Goal: Navigation & Orientation: Find specific page/section

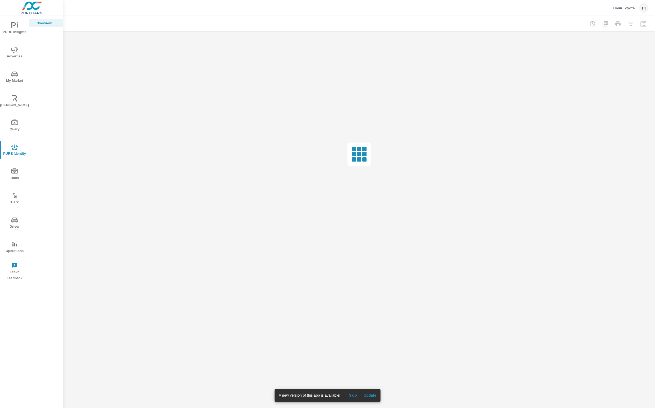
click at [372, 400] on div "A new version of this app is available! Skip Update" at bounding box center [327, 395] width 106 height 13
click at [372, 397] on span "Update" at bounding box center [370, 395] width 13 height 5
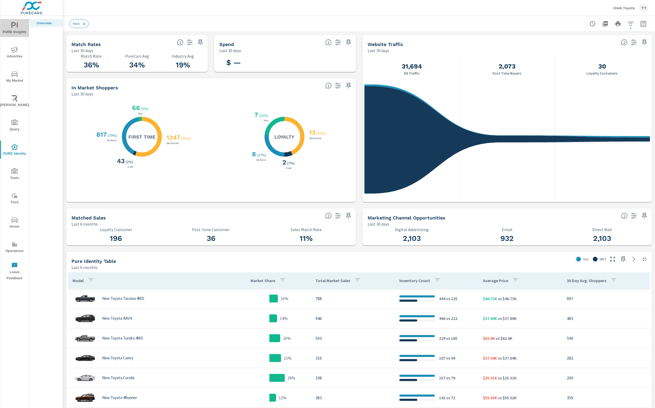
click at [19, 29] on span "PURE Insights" at bounding box center [14, 28] width 25 height 13
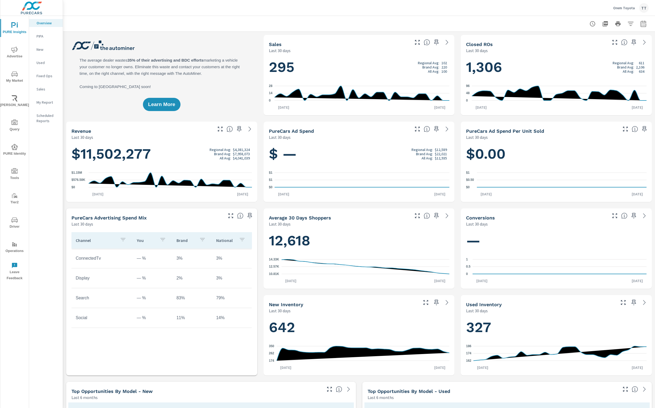
click at [13, 104] on span "[PERSON_NAME]" at bounding box center [14, 101] width 25 height 13
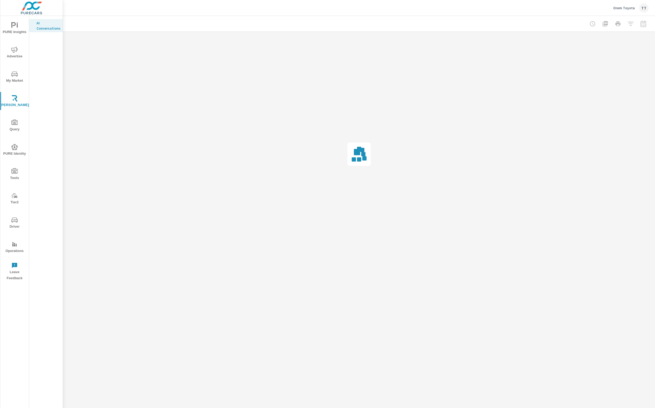
click at [13, 70] on button "My Market" at bounding box center [14, 77] width 29 height 18
click at [22, 57] on span "Advertise" at bounding box center [14, 53] width 25 height 13
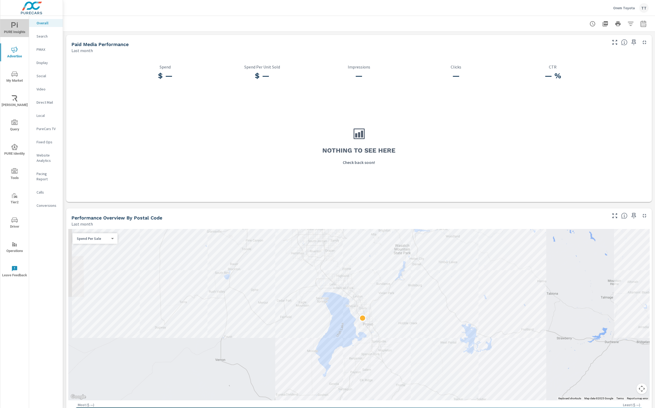
click at [17, 32] on span "PURE Insights" at bounding box center [14, 28] width 25 height 13
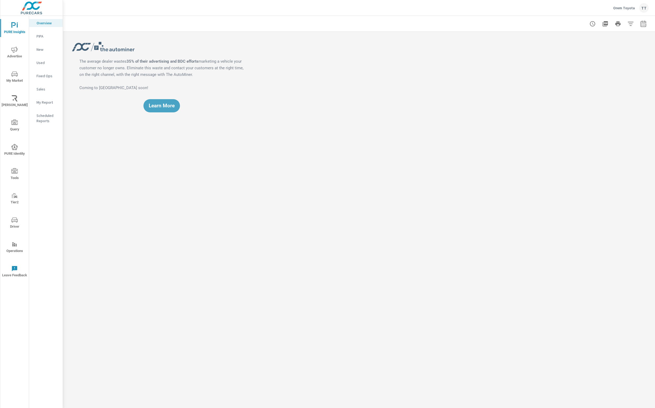
click at [49, 101] on p "My Report" at bounding box center [48, 102] width 22 height 5
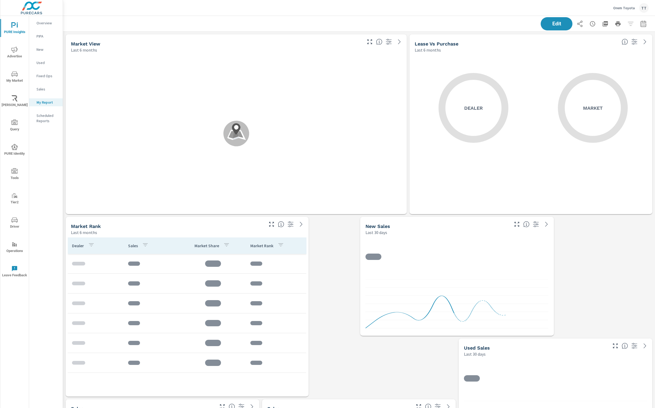
scroll to position [672, 592]
click at [634, 8] on p "Orem Toyota" at bounding box center [624, 8] width 22 height 5
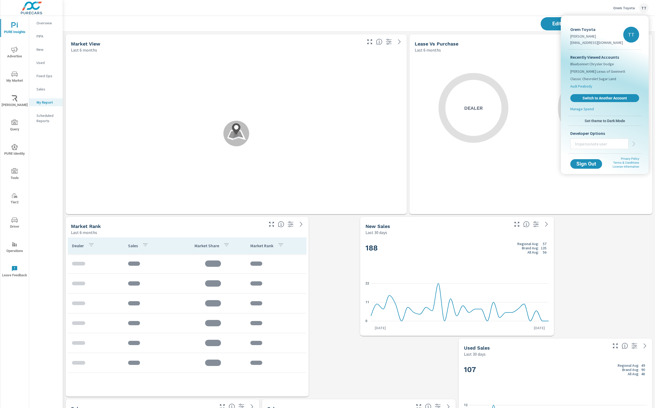
click at [596, 84] on li "Audi Peabody" at bounding box center [604, 86] width 69 height 7
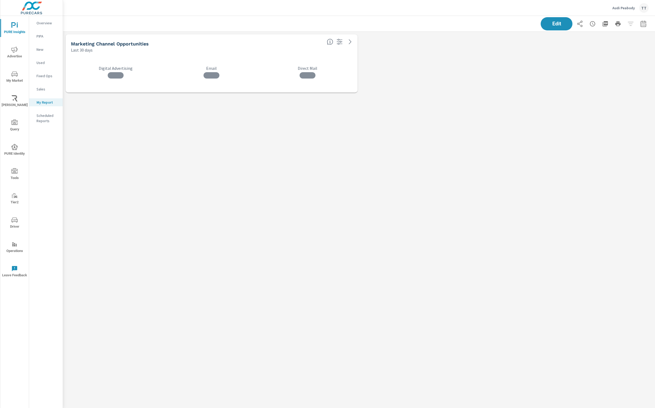
scroll to position [64, 592]
click at [455, 97] on div "Marketing Channel Opportunities Last 30 days 0 Digital Advertising 0 Email 0 Di…" at bounding box center [359, 220] width 592 height 376
click at [566, 26] on span "Edit" at bounding box center [557, 23] width 22 height 5
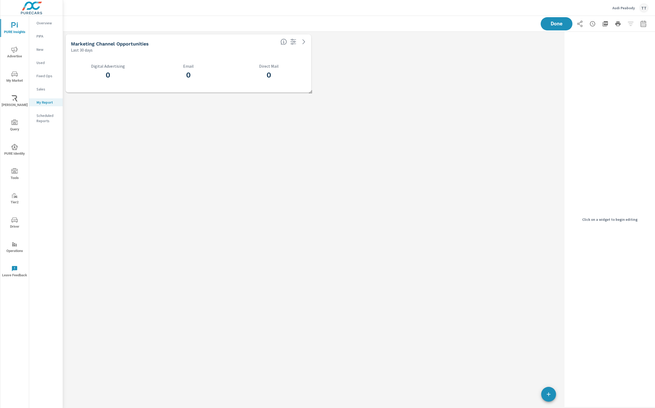
click at [34, 58] on nav "Overview PIPA New Used Fixed Ops Sales My Report Scheduled Reports" at bounding box center [46, 74] width 34 height 116
click at [40, 60] on p "Used" at bounding box center [48, 62] width 22 height 5
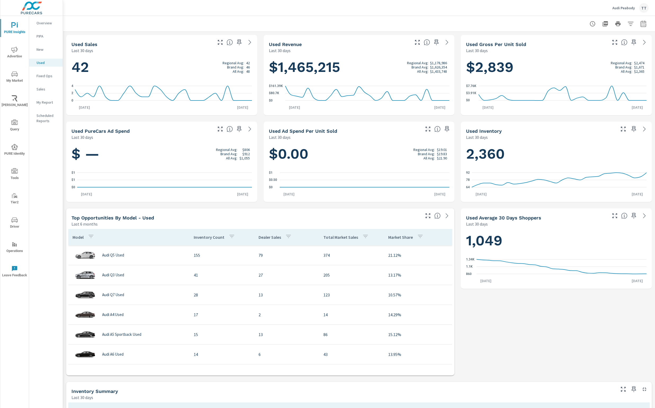
click at [52, 104] on p "My Report" at bounding box center [48, 102] width 22 height 5
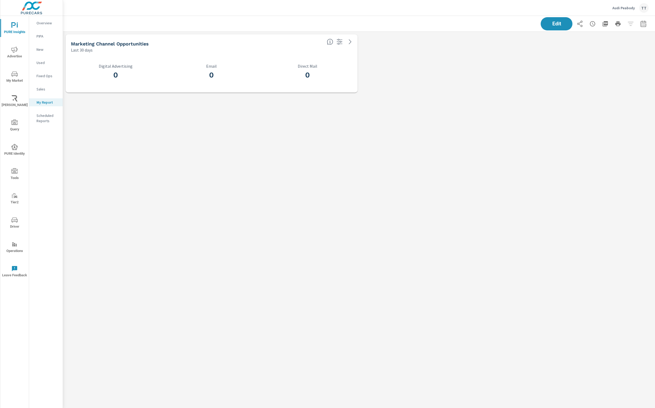
scroll to position [3, 2]
click at [555, 25] on span "Edit" at bounding box center [557, 23] width 22 height 5
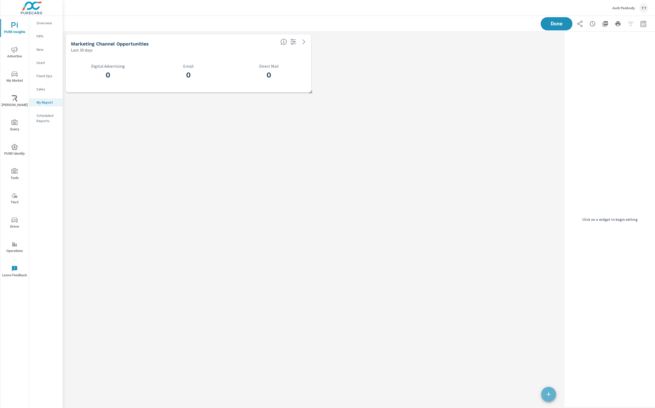
click at [546, 395] on icon "button" at bounding box center [548, 394] width 6 height 6
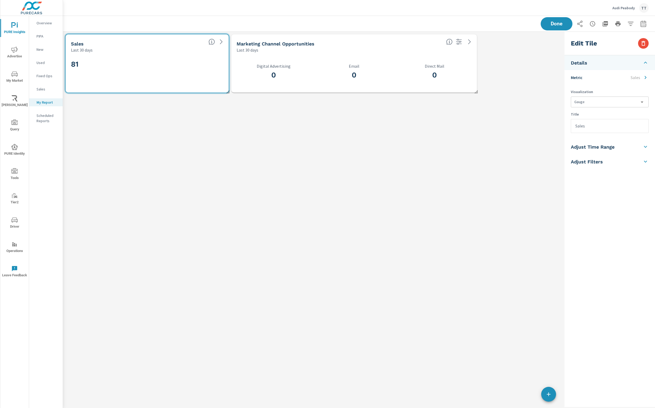
click at [251, 85] on div "0 Digital Advertising" at bounding box center [274, 72] width 74 height 29
type input "currentPeriodStart"
checkbox input "true"
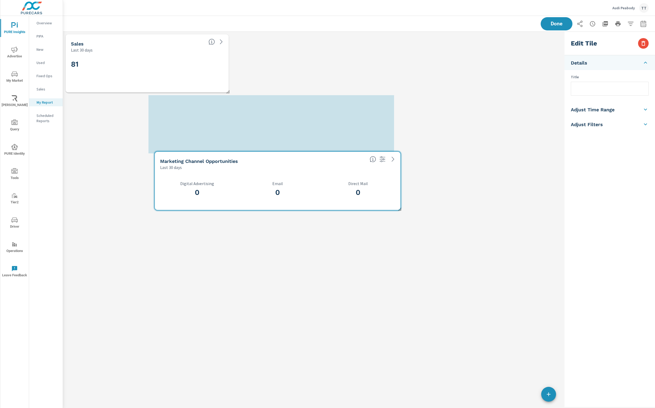
scroll to position [125, 500]
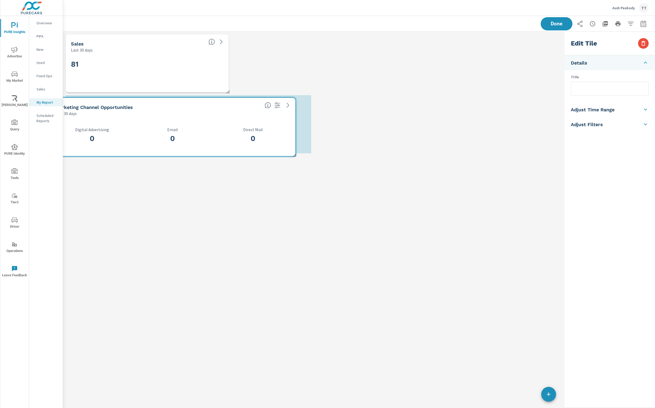
drag, startPoint x: 266, startPoint y: 81, endPoint x: 83, endPoint y: 134, distance: 191.0
click at [83, 135] on h3 "0" at bounding box center [92, 138] width 74 height 9
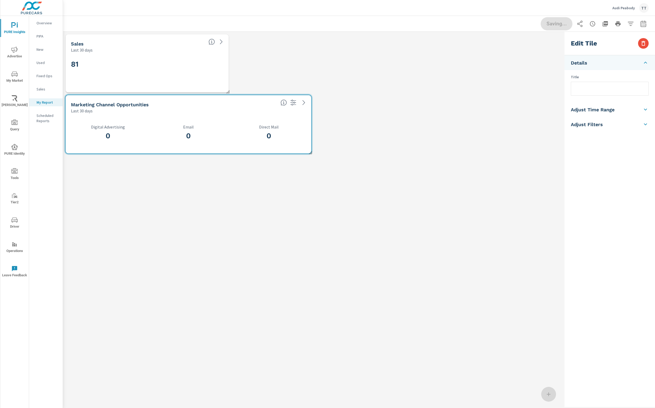
click at [117, 77] on div "81" at bounding box center [147, 72] width 152 height 29
checkbox input "false"
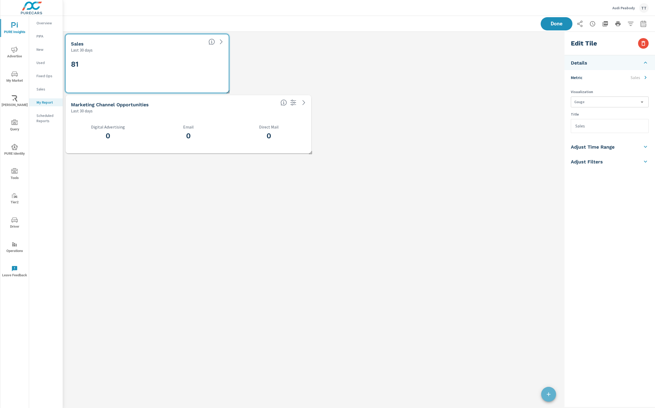
click at [542, 395] on span "button" at bounding box center [548, 394] width 15 height 6
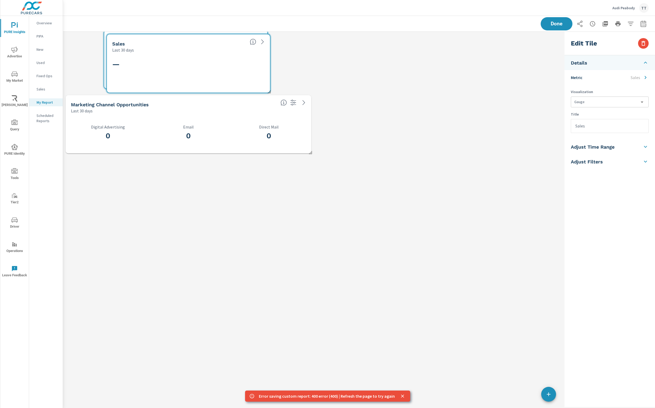
drag, startPoint x: 255, startPoint y: 69, endPoint x: 245, endPoint y: 65, distance: 11.2
click at [245, 64] on div "Sales Last 30 days — Sales Last 30 days 81 Marketing Channel Opportunities Last…" at bounding box center [312, 94] width 499 height 124
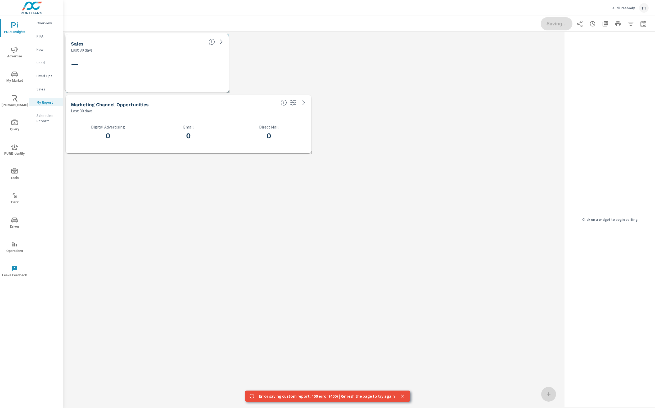
drag, startPoint x: 244, startPoint y: 66, endPoint x: 191, endPoint y: 64, distance: 53.2
click at [191, 64] on div "Sales Last 30 days — Sales Last 30 days 81 Marketing Channel Opportunities Last…" at bounding box center [312, 94] width 499 height 124
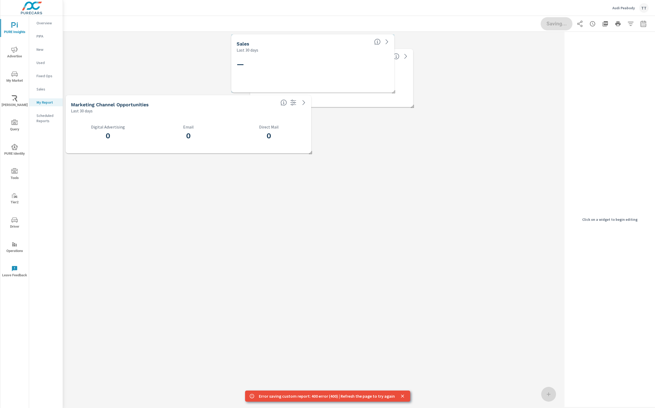
drag, startPoint x: 190, startPoint y: 65, endPoint x: 440, endPoint y: 82, distance: 250.7
click at [408, 82] on h2 "81" at bounding box center [331, 78] width 152 height 9
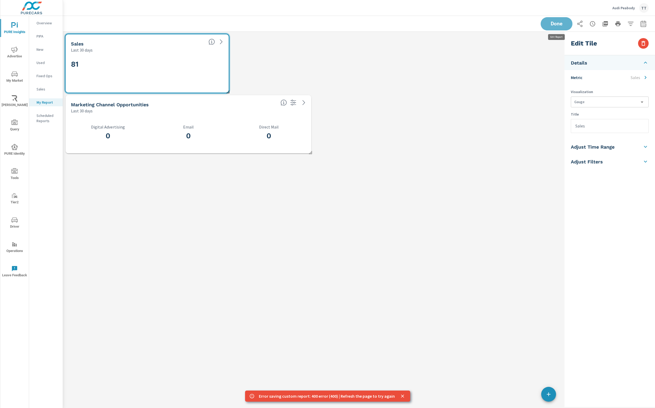
drag, startPoint x: 553, startPoint y: 26, endPoint x: 543, endPoint y: 32, distance: 11.8
click at [553, 26] on span "Done" at bounding box center [556, 23] width 21 height 5
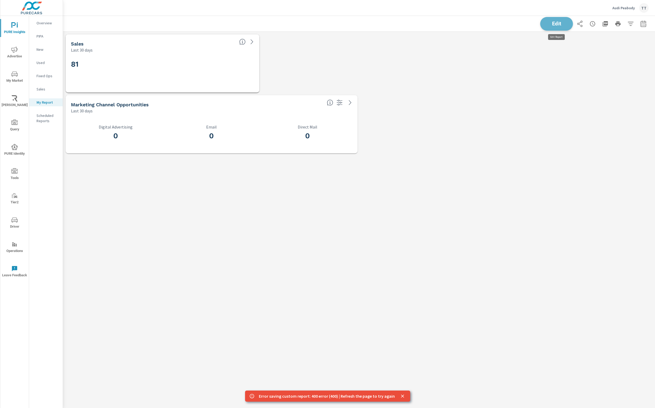
click at [559, 22] on span "Edit" at bounding box center [557, 23] width 22 height 5
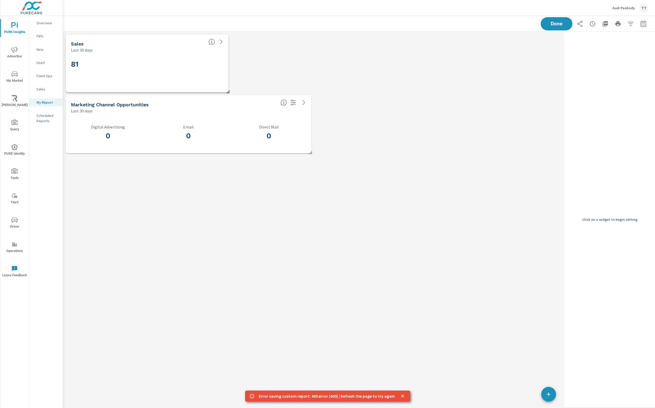
click at [538, 393] on div "Sales Last 30 days — Sales Last 30 days 81 Marketing Channel Opportunities Last…" at bounding box center [312, 220] width 499 height 376
click at [544, 396] on span "button" at bounding box center [548, 394] width 15 height 6
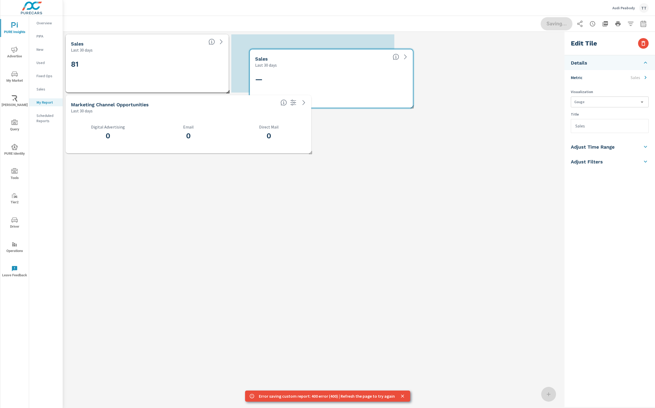
scroll to position [125, 500]
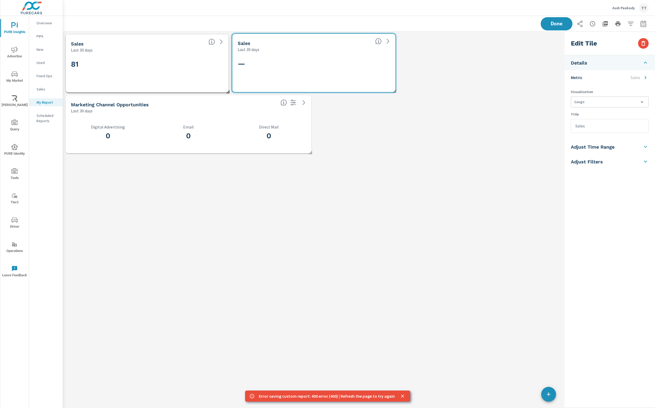
drag, startPoint x: 173, startPoint y: 72, endPoint x: 337, endPoint y: 73, distance: 163.3
click at [338, 72] on div "—" at bounding box center [314, 72] width 152 height 29
click at [555, 22] on span "Done" at bounding box center [557, 23] width 22 height 5
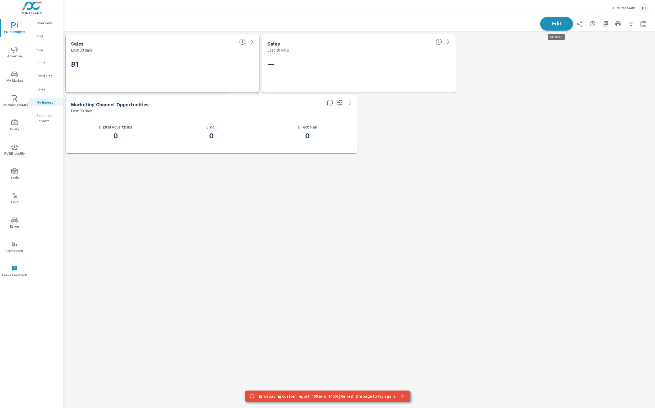
scroll to position [125, 592]
click at [400, 395] on icon "close" at bounding box center [402, 396] width 5 height 5
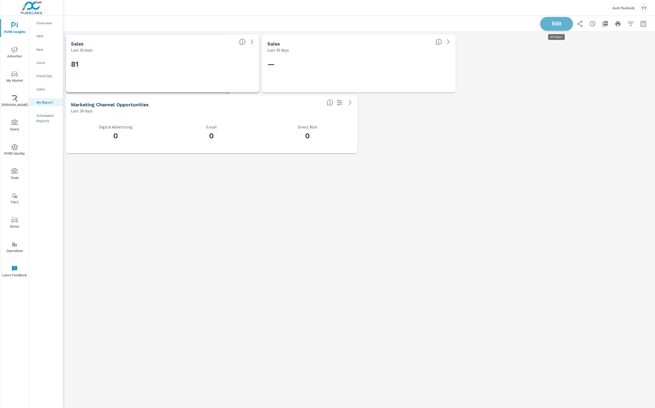
click at [552, 27] on button "Edit" at bounding box center [556, 24] width 33 height 14
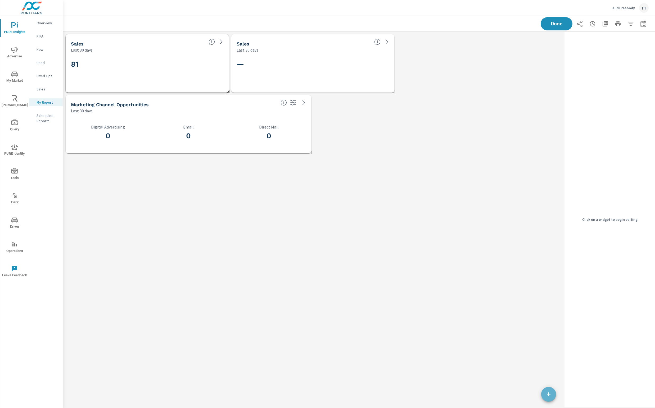
click at [548, 399] on button "button" at bounding box center [548, 394] width 15 height 15
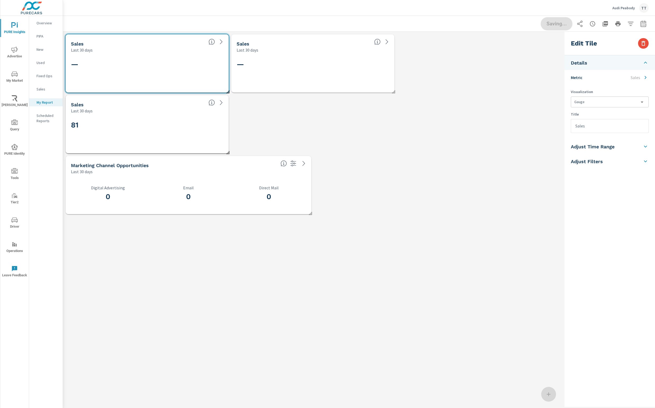
scroll to position [0, 0]
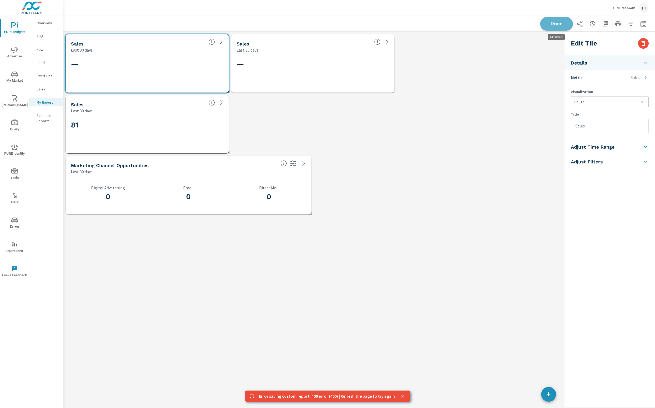
drag, startPoint x: 553, startPoint y: 25, endPoint x: 552, endPoint y: 30, distance: 5.0
click at [553, 25] on span "Done" at bounding box center [557, 23] width 22 height 5
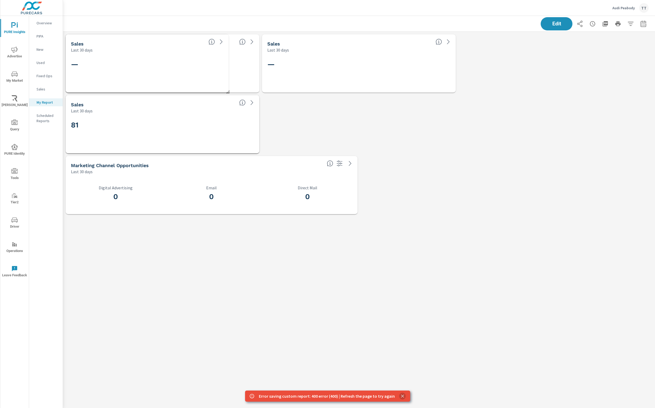
drag, startPoint x: 403, startPoint y: 396, endPoint x: 400, endPoint y: 398, distance: 3.6
click at [400, 398] on button "close" at bounding box center [402, 396] width 7 height 7
click at [559, 25] on span "Edit" at bounding box center [557, 23] width 22 height 5
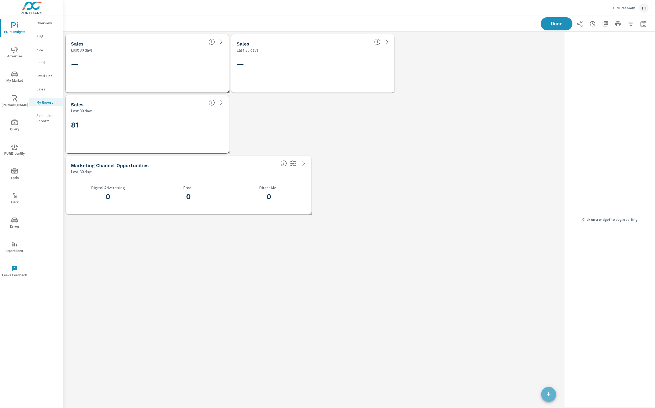
drag, startPoint x: 545, startPoint y: 395, endPoint x: 541, endPoint y: 392, distance: 4.9
click at [545, 395] on span "button" at bounding box center [548, 394] width 15 height 6
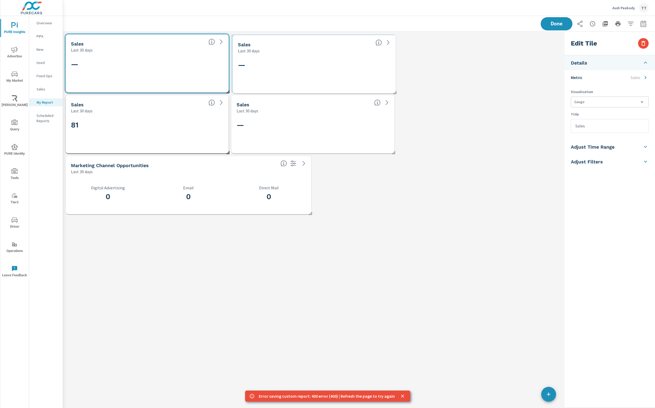
drag, startPoint x: 322, startPoint y: 78, endPoint x: 294, endPoint y: 81, distance: 28.3
click at [322, 79] on div "—" at bounding box center [314, 73] width 152 height 29
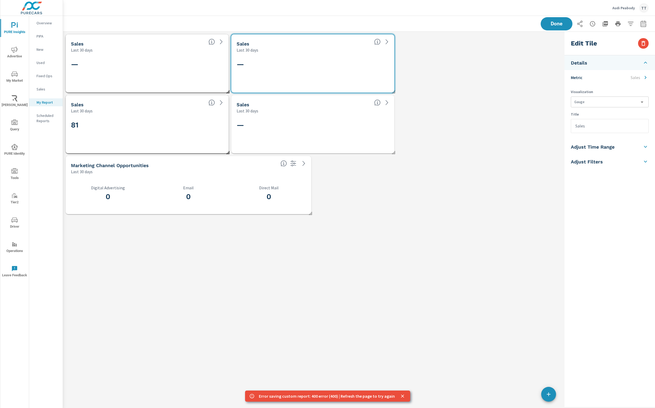
drag, startPoint x: 226, startPoint y: 90, endPoint x: 198, endPoint y: 84, distance: 29.3
click at [192, 84] on div "Sales Last 30 days —" at bounding box center [147, 63] width 163 height 58
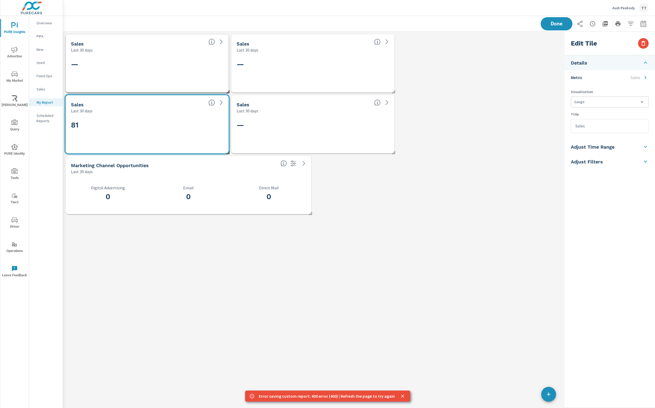
drag, startPoint x: 490, startPoint y: 157, endPoint x: 535, endPoint y: 69, distance: 99.3
click at [505, 123] on div "Sales Last 30 days — Sales Last 30 days — Sales Last 30 days — Sales Last 30 da…" at bounding box center [312, 124] width 499 height 185
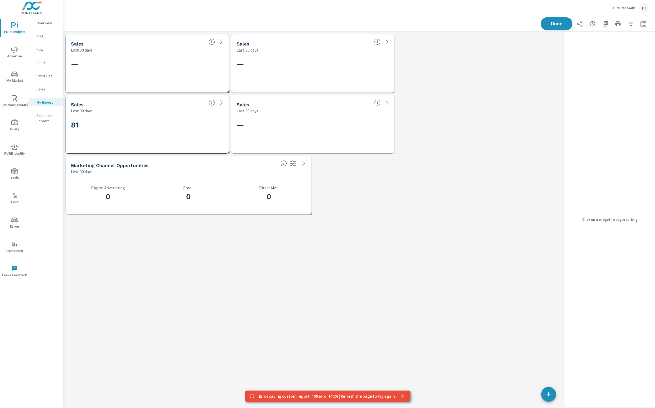
drag, startPoint x: 227, startPoint y: 91, endPoint x: 186, endPoint y: 80, distance: 41.7
click at [179, 85] on div "Sales Last 30 days —" at bounding box center [147, 63] width 163 height 58
